Goal: Task Accomplishment & Management: Manage account settings

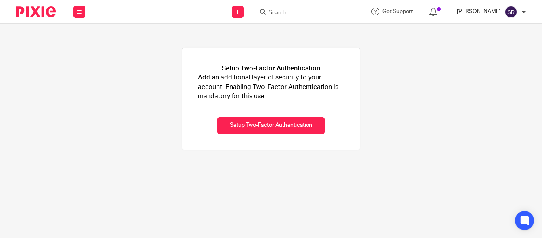
click at [479, 11] on p "[PERSON_NAME]" at bounding box center [479, 12] width 44 height 8
click at [409, 73] on div "Setup Two-Factor Authentication Add an additional layer of security to your acc…" at bounding box center [271, 99] width 542 height 150
click at [86, 15] on div "Work Email Clients Team Reports Settings" at bounding box center [79, 11] width 28 height 23
click at [75, 50] on link "Email" at bounding box center [75, 49] width 13 height 6
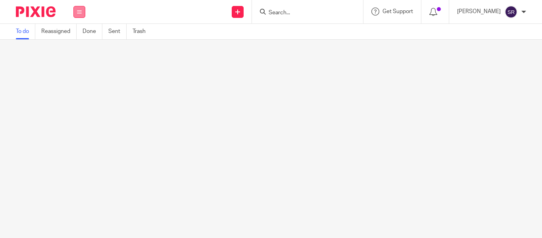
click at [81, 10] on icon at bounding box center [79, 12] width 5 height 5
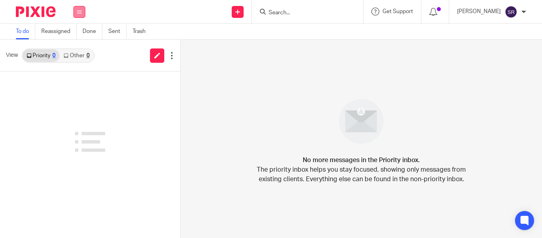
click at [80, 14] on icon at bounding box center [79, 12] width 5 height 5
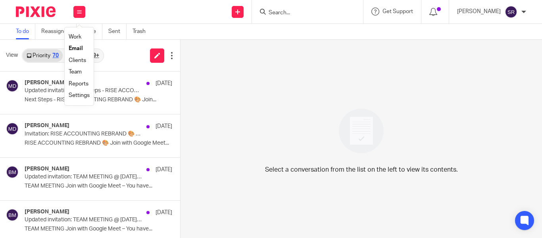
click at [77, 61] on link "Clients" at bounding box center [77, 60] width 17 height 6
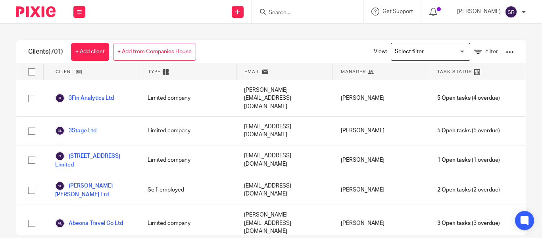
scroll to position [499, 0]
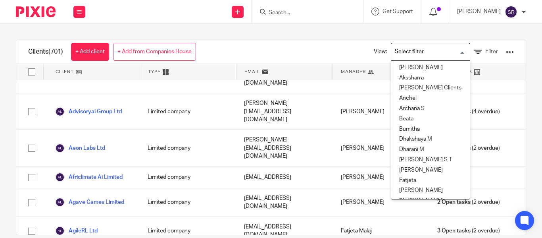
click at [403, 48] on input "Search for option" at bounding box center [428, 52] width 73 height 14
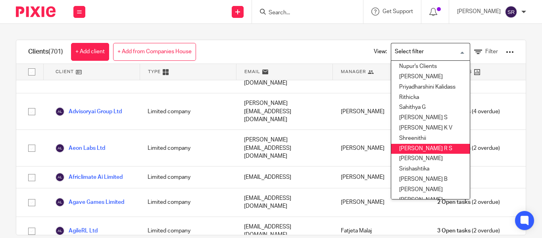
scroll to position [288, 0]
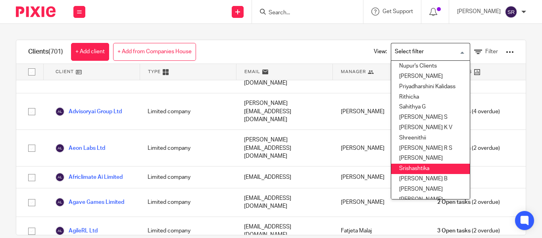
click at [402, 169] on li "Srishashtika" at bounding box center [430, 168] width 79 height 10
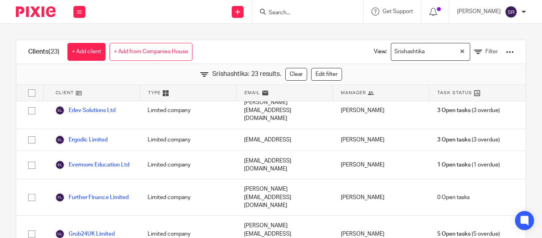
scroll to position [120, 0]
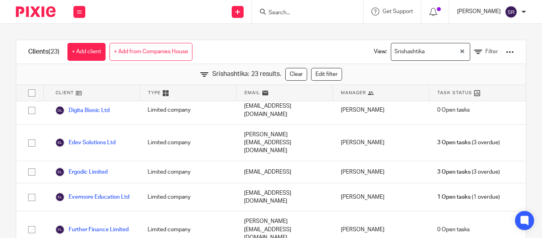
click at [492, 15] on p "[PERSON_NAME]" at bounding box center [479, 12] width 44 height 8
click at [489, 31] on span "My profile" at bounding box center [492, 32] width 25 height 6
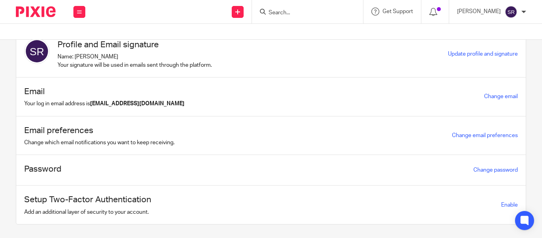
scroll to position [26, 0]
click at [494, 94] on link "Change email" at bounding box center [501, 96] width 34 height 6
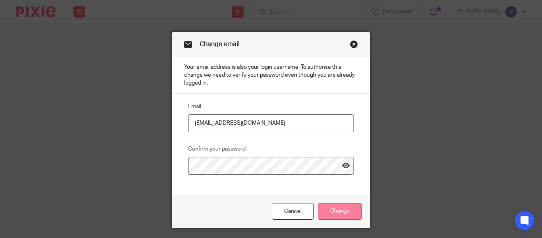
click at [327, 209] on input "Change" at bounding box center [340, 211] width 44 height 17
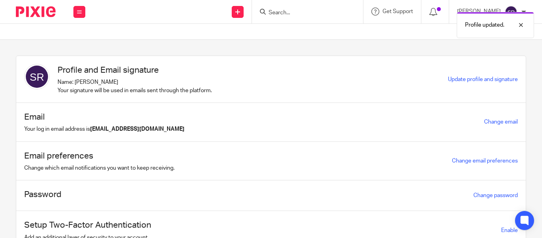
scroll to position [40, 0]
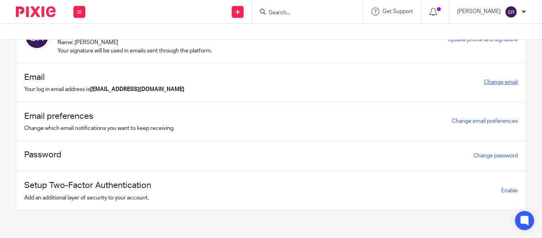
click at [492, 81] on link "Change email" at bounding box center [501, 82] width 34 height 6
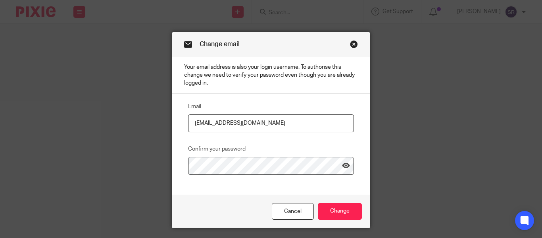
click at [239, 123] on input "[EMAIL_ADDRESS][DOMAIN_NAME]" at bounding box center [271, 123] width 166 height 18
type input "[EMAIL_ADDRESS][DOMAIN_NAME]"
click at [340, 214] on input "Change" at bounding box center [340, 211] width 44 height 17
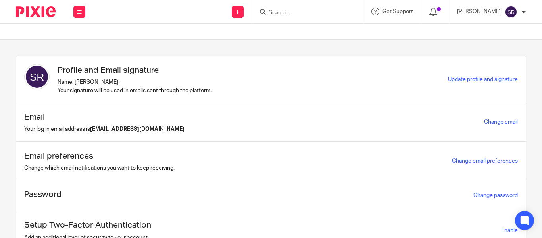
scroll to position [40, 0]
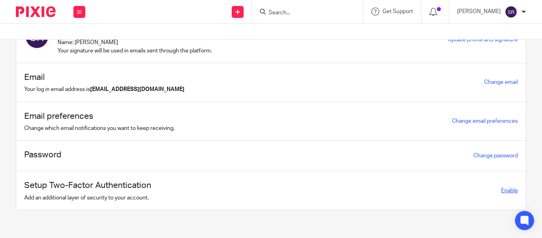
click at [501, 193] on span "Enable" at bounding box center [509, 191] width 17 height 6
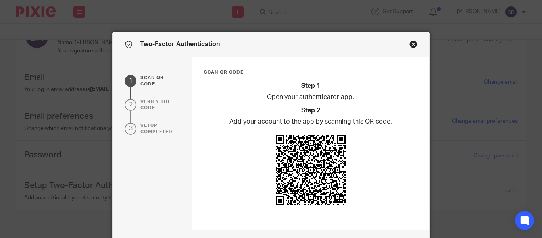
scroll to position [57, 0]
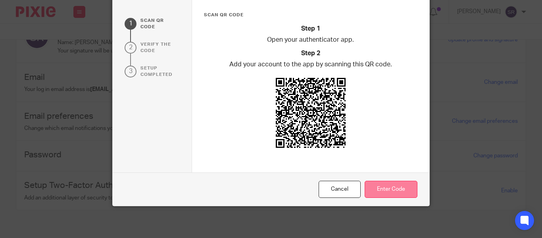
click at [380, 188] on button "Enter Code" at bounding box center [390, 188] width 53 height 17
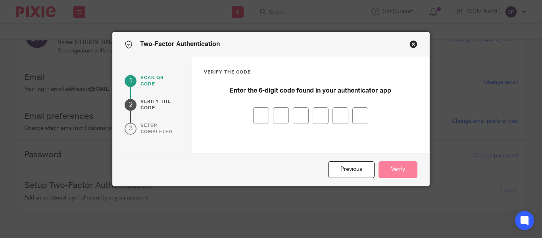
click at [254, 117] on input "number" at bounding box center [261, 115] width 16 height 17
type input "4"
type input "3"
type input "6"
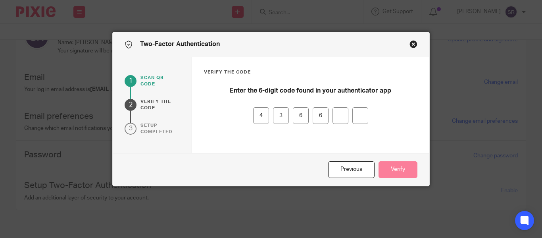
type input "8"
type input "7"
click at [395, 166] on button "Verify" at bounding box center [397, 169] width 39 height 17
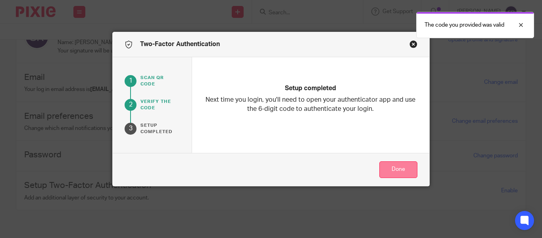
click at [389, 172] on button "Done" at bounding box center [398, 169] width 38 height 17
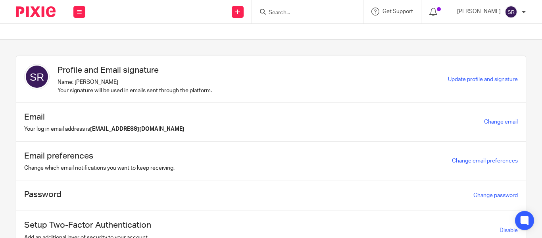
click at [468, 17] on div "[PERSON_NAME]" at bounding box center [491, 12] width 69 height 13
click at [418, 46] on section "Profile and Email signature Name: Srishashtika Ramasamy Your signature will be …" at bounding box center [271, 139] width 542 height 198
click at [78, 12] on icon at bounding box center [79, 12] width 5 height 5
click at [76, 60] on link "Clients" at bounding box center [76, 60] width 17 height 6
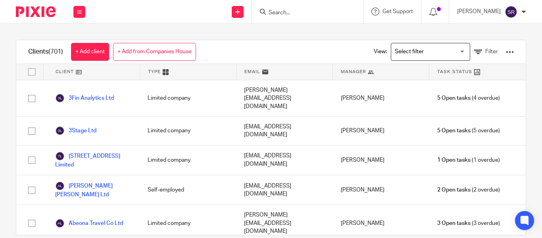
click at [427, 53] on input "Search for option" at bounding box center [428, 52] width 73 height 14
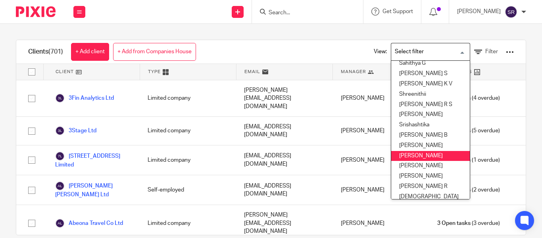
scroll to position [332, 0]
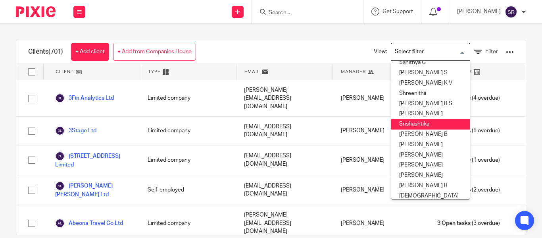
click at [414, 124] on li "Srishashtika" at bounding box center [430, 124] width 79 height 10
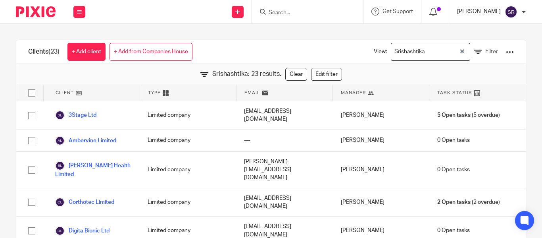
click at [479, 15] on p "[PERSON_NAME]" at bounding box center [479, 12] width 44 height 8
click at [327, 31] on div "Clients (23) + Add client + Add from Companies House View: Srishashtika Loading…" at bounding box center [271, 131] width 542 height 214
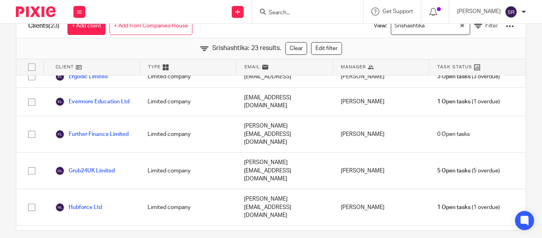
scroll to position [139, 0]
